Goal: Transaction & Acquisition: Purchase product/service

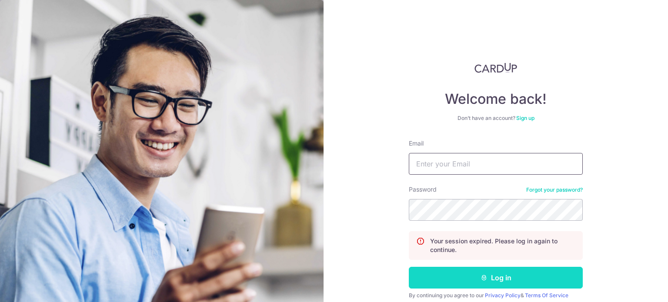
type input "alchemypharm@hotmail.com"
click at [470, 271] on button "Log in" at bounding box center [496, 278] width 174 height 22
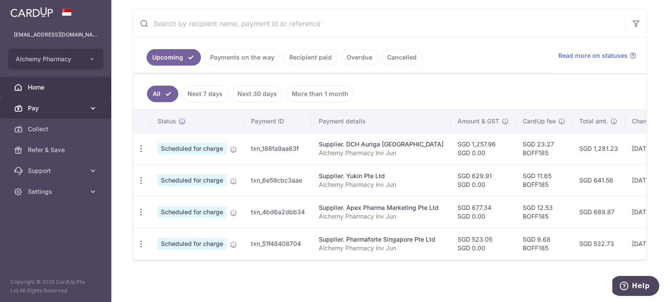
click at [56, 113] on link "Pay" at bounding box center [55, 108] width 111 height 21
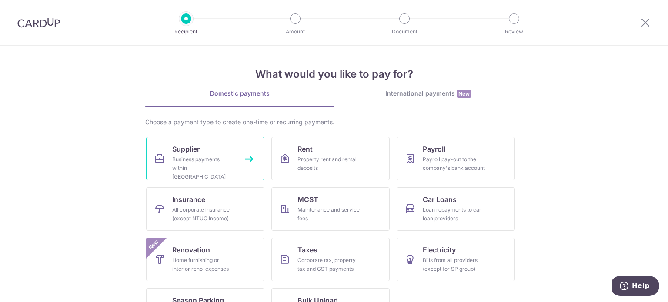
click at [217, 161] on div "Business payments within Singapore" at bounding box center [203, 168] width 63 height 26
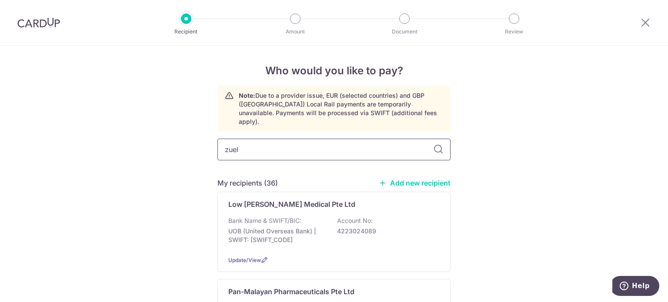
type input "zuell"
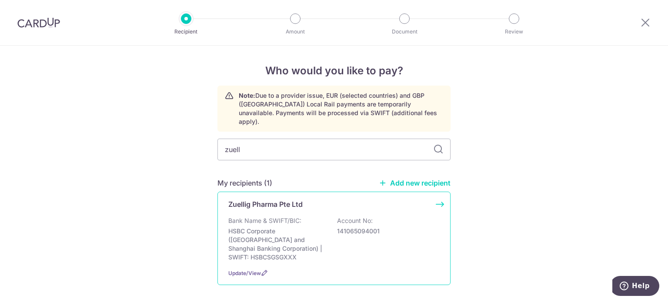
click at [277, 199] on p "Zuellig Pharma Pte Ltd" at bounding box center [265, 204] width 74 height 10
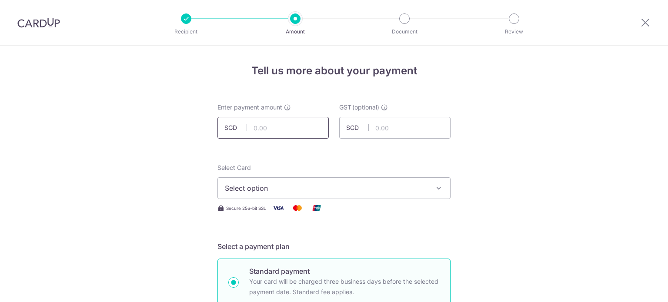
drag, startPoint x: 0, startPoint y: 0, endPoint x: 250, endPoint y: 130, distance: 282.0
click at [250, 130] on input "text" at bounding box center [273, 128] width 111 height 22
click at [300, 130] on input "6479.20" at bounding box center [273, 128] width 111 height 22
type input "6,479.20"
click at [290, 187] on span "Select option" at bounding box center [326, 188] width 203 height 10
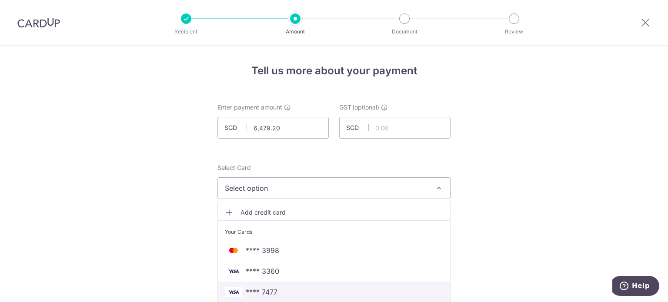
drag, startPoint x: 273, startPoint y: 291, endPoint x: 275, endPoint y: 284, distance: 6.7
click at [273, 291] on span "**** 7477" at bounding box center [262, 292] width 32 height 10
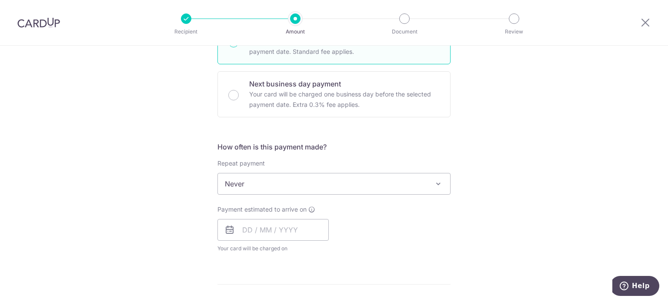
scroll to position [261, 0]
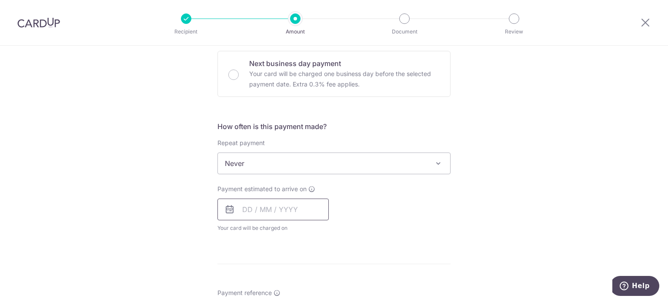
click at [235, 211] on input "text" at bounding box center [273, 210] width 111 height 22
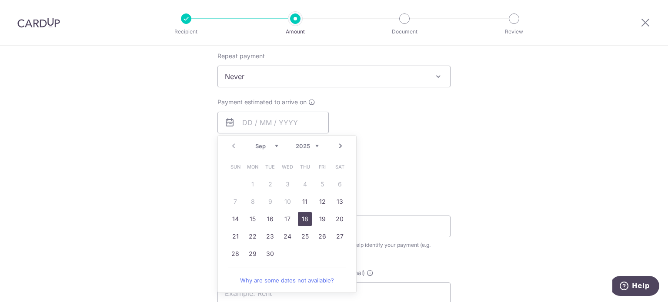
click at [303, 218] on link "18" at bounding box center [305, 219] width 14 height 14
type input "[DATE]"
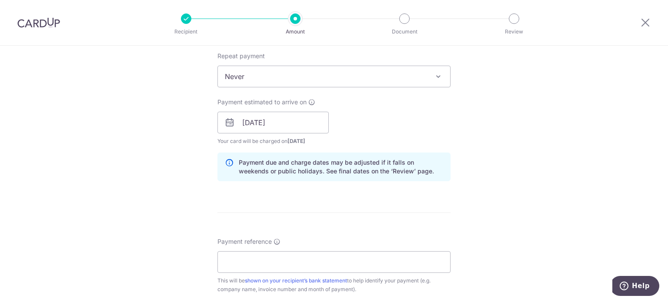
click at [293, 206] on form "Enter payment amount SGD 6,479.20 6479.20 GST (optional) SGD Select Card **** 7…" at bounding box center [334, 146] width 233 height 783
click at [269, 264] on input "Payment reference" at bounding box center [334, 262] width 233 height 22
type input "Alchemy Pharmacy inv Jun"
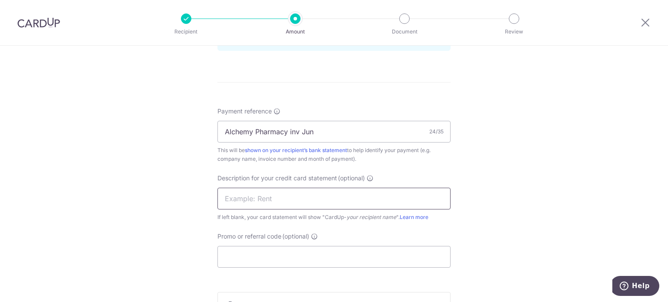
click at [278, 200] on input "text" at bounding box center [334, 199] width 233 height 22
click at [244, 198] on input "invJuly Zuellig" at bounding box center [334, 199] width 233 height 22
type input "inv Jun Zuellig"
drag, startPoint x: 306, startPoint y: 267, endPoint x: 305, endPoint y: 262, distance: 4.9
click at [305, 268] on form "Enter payment amount SGD 6,479.20 6479.20 GST (optional) SGD Select Card **** 7…" at bounding box center [334, 16] width 233 height 783
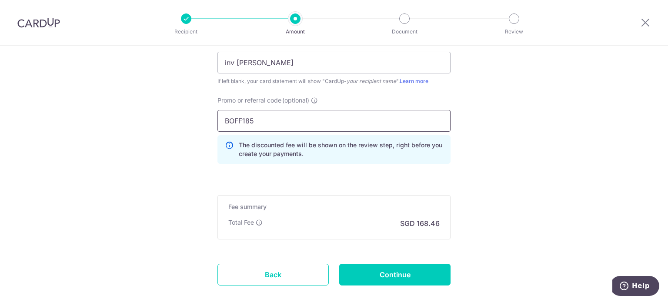
scroll to position [653, 0]
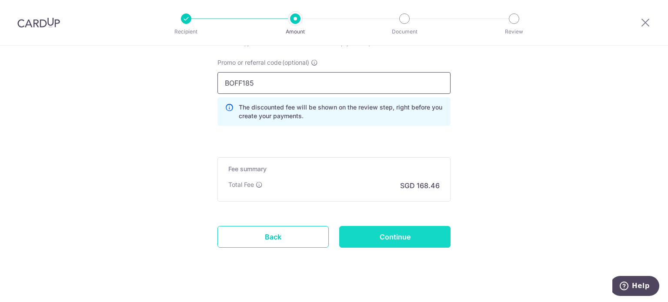
type input "BOFF185"
click at [414, 232] on input "Continue" at bounding box center [394, 237] width 111 height 22
type input "Create Schedule"
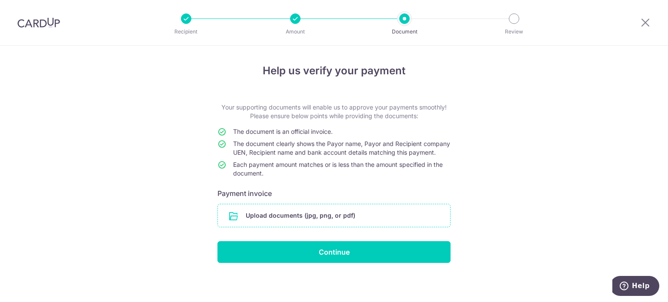
click at [327, 221] on input "file" at bounding box center [334, 215] width 232 height 23
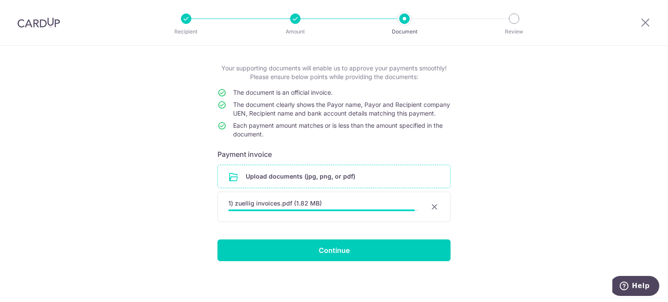
scroll to position [45, 0]
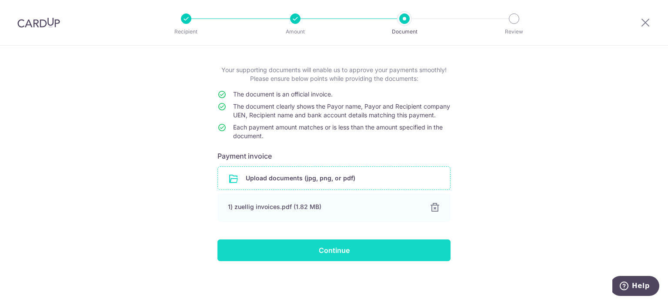
click at [327, 251] on input "Continue" at bounding box center [334, 251] width 233 height 22
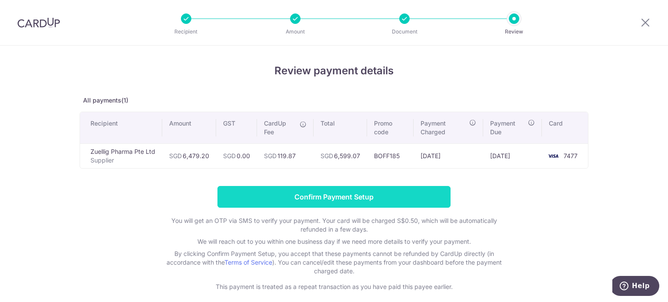
click at [334, 194] on input "Confirm Payment Setup" at bounding box center [334, 197] width 233 height 22
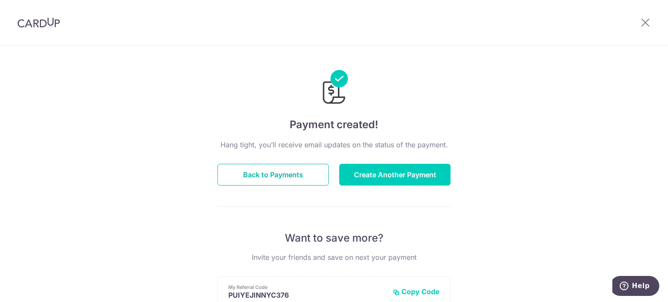
click at [256, 178] on button "Back to Payments" at bounding box center [273, 175] width 111 height 22
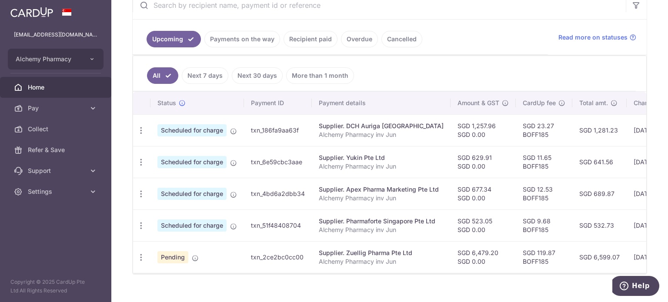
scroll to position [193, 0]
